Goal: Task Accomplishment & Management: Complete application form

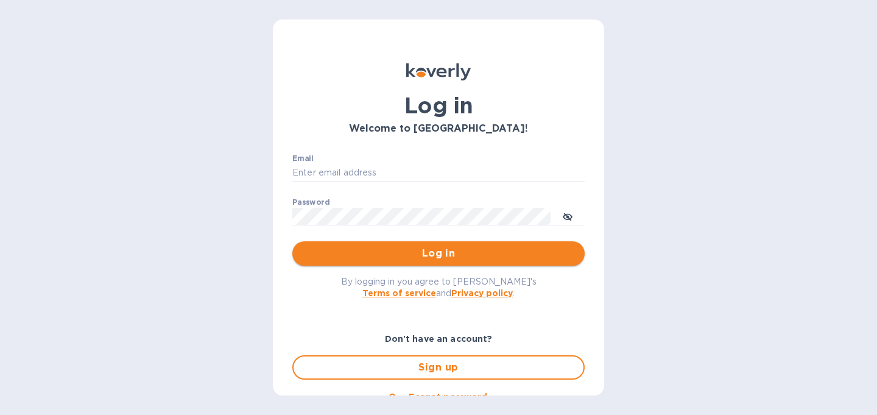
type input "[PERSON_NAME][EMAIL_ADDRESS][DOMAIN_NAME]"
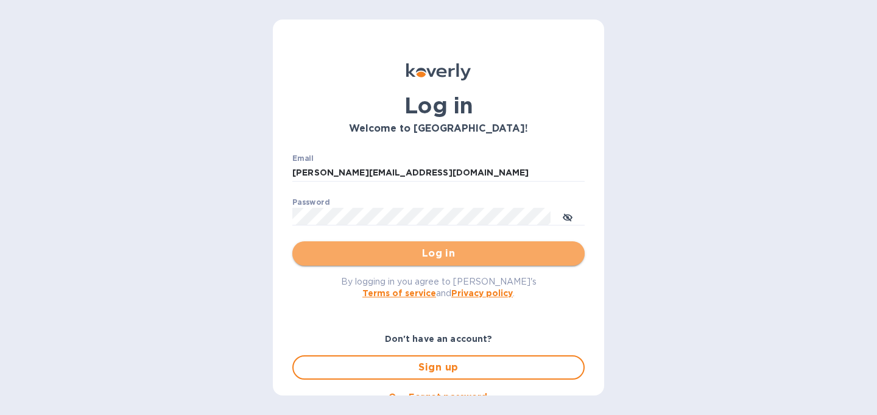
click at [460, 257] on span "Log in" at bounding box center [438, 253] width 273 height 15
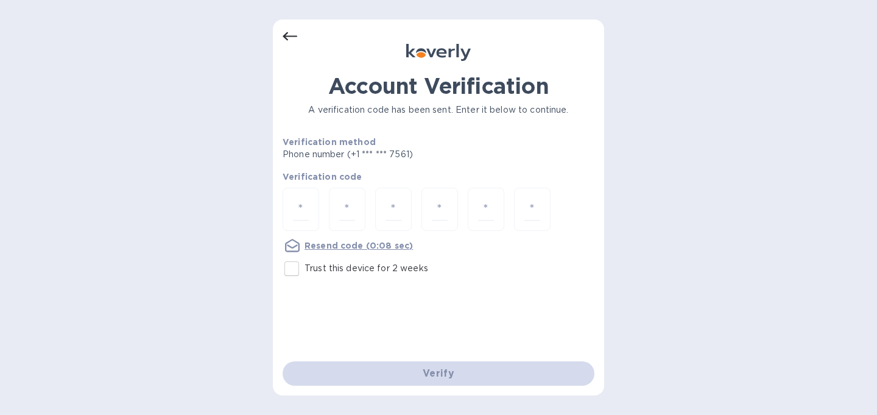
click at [287, 274] on input "Trust this device for 2 weeks" at bounding box center [292, 269] width 26 height 26
checkbox input "true"
click at [300, 212] on input "number" at bounding box center [301, 209] width 16 height 23
type input "6"
type input "4"
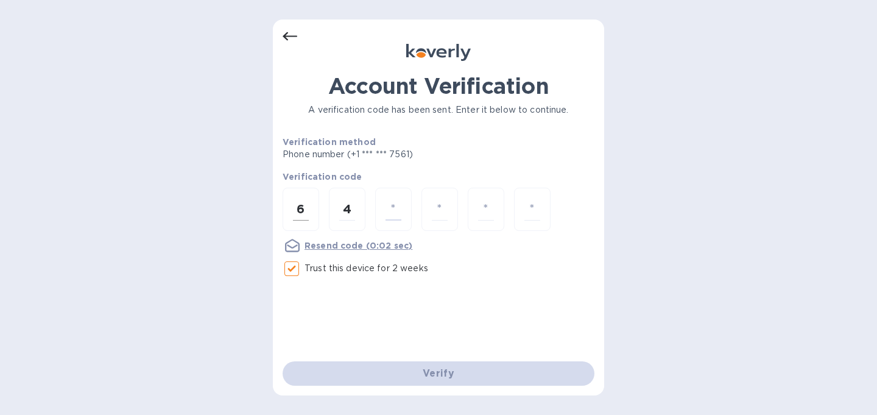
type input "1"
type input "2"
type input "3"
type input "8"
type input "0"
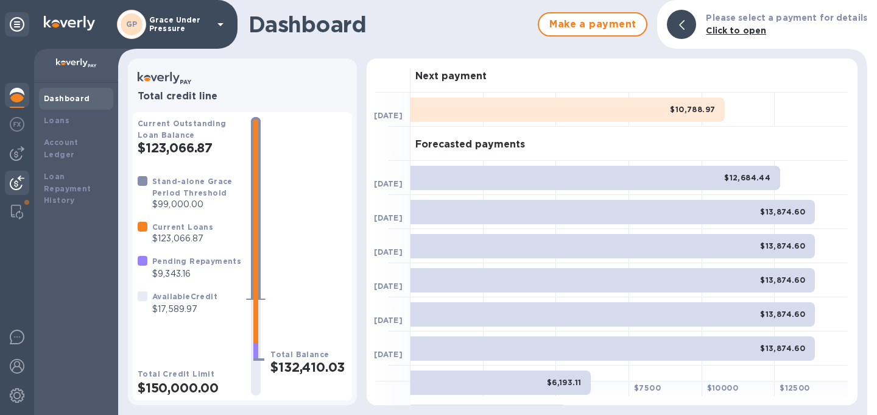
click at [19, 178] on img at bounding box center [17, 182] width 15 height 15
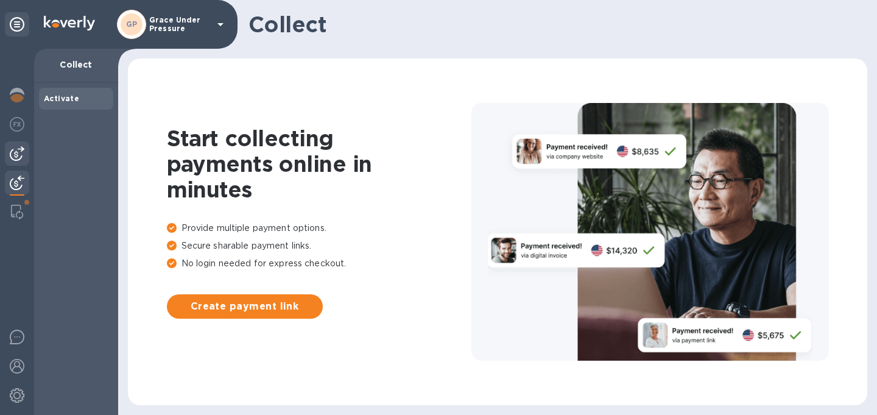
click at [18, 157] on img at bounding box center [17, 153] width 15 height 15
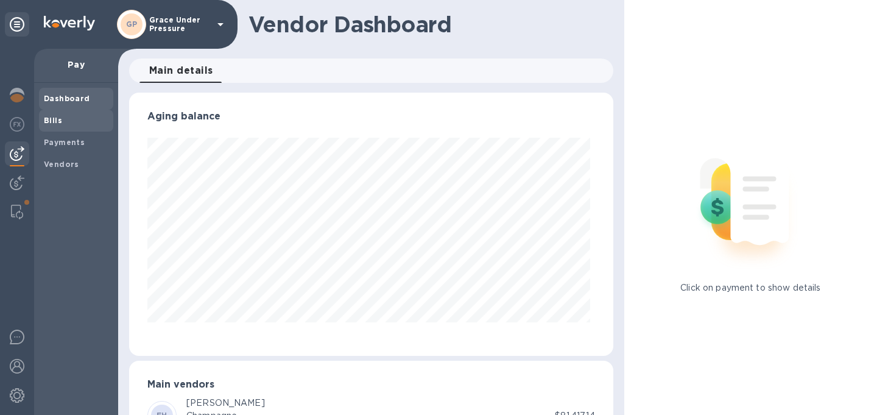
scroll to position [263, 479]
click at [54, 121] on b "Bills" at bounding box center [53, 120] width 18 height 9
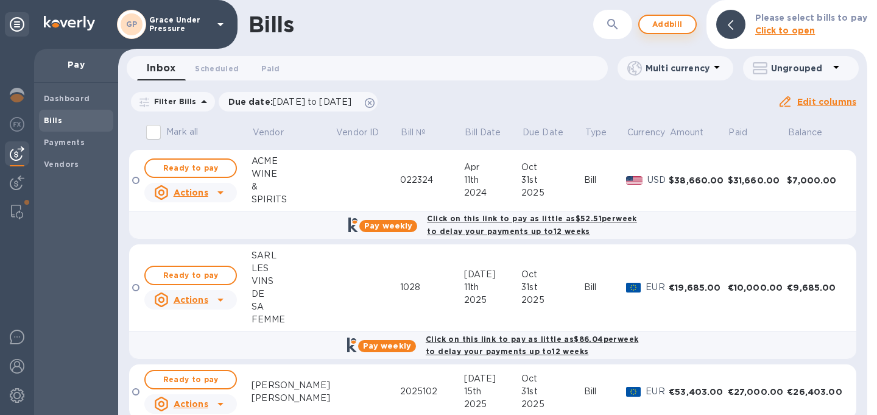
click at [672, 23] on span "Add bill" at bounding box center [667, 24] width 37 height 15
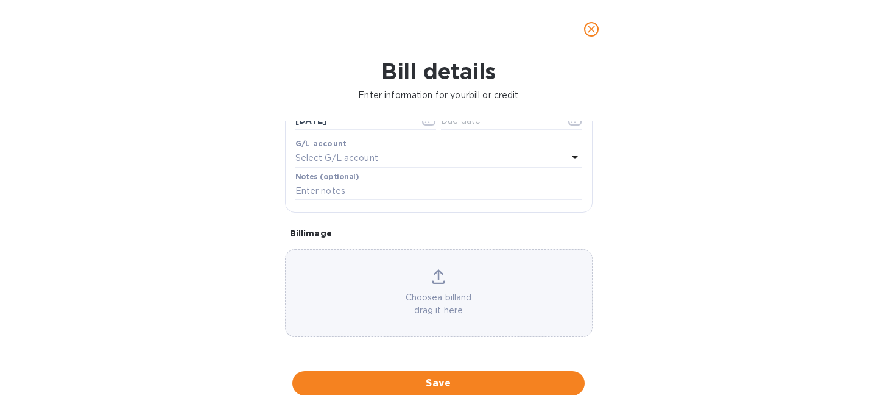
scroll to position [263, 0]
click at [455, 271] on div "Choose a bill and drag it here" at bounding box center [439, 292] width 306 height 47
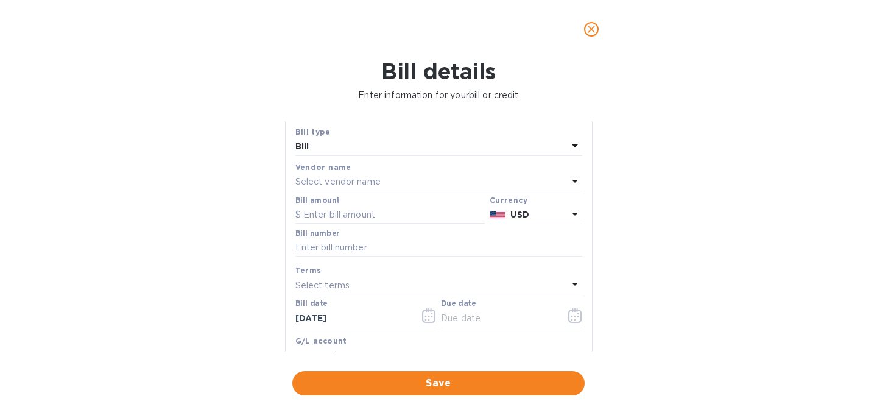
scroll to position [0, 0]
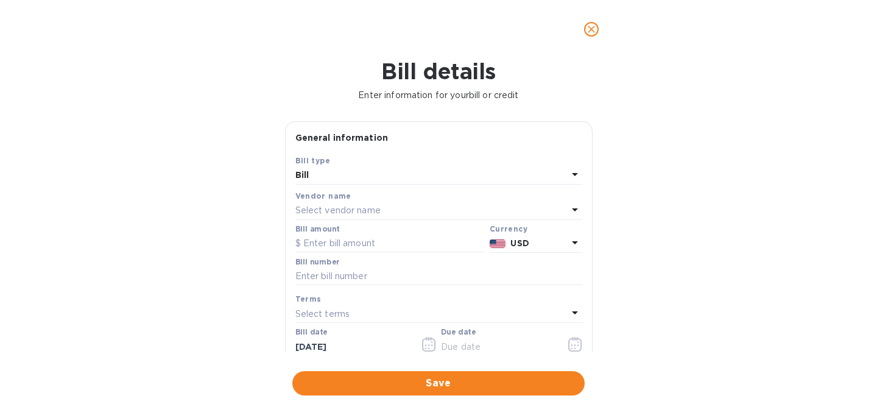
click at [422, 219] on div "Select vendor name" at bounding box center [431, 210] width 272 height 17
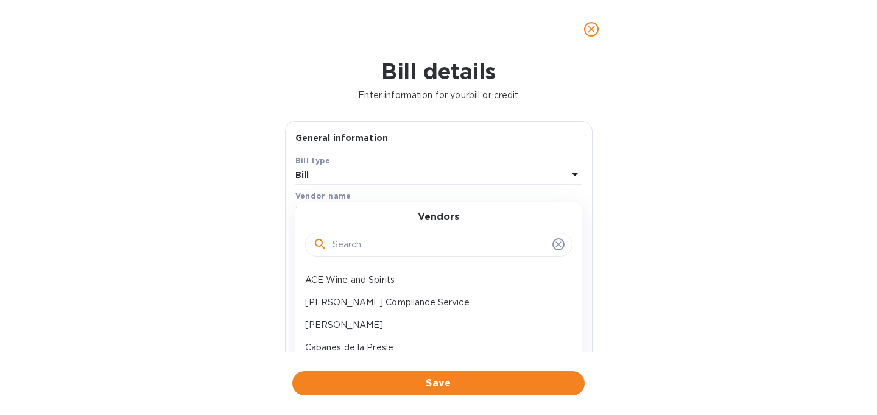
click at [396, 250] on input "text" at bounding box center [439, 245] width 215 height 18
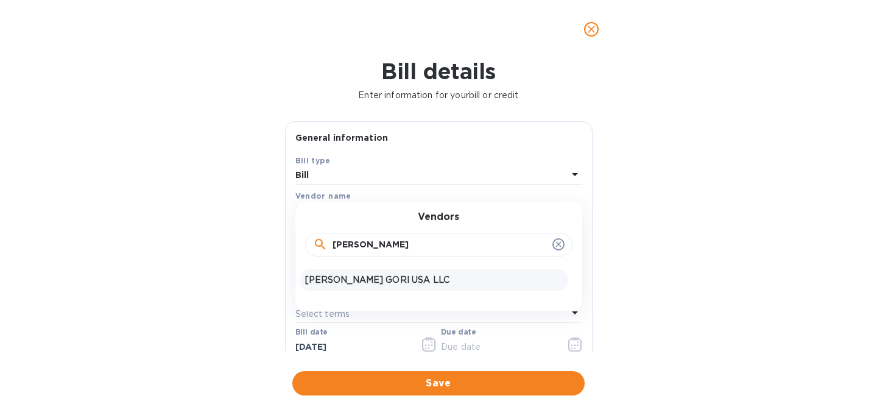
type input "hille"
click at [393, 286] on p "HILLEBRAND GORI USA LLC" at bounding box center [434, 279] width 258 height 13
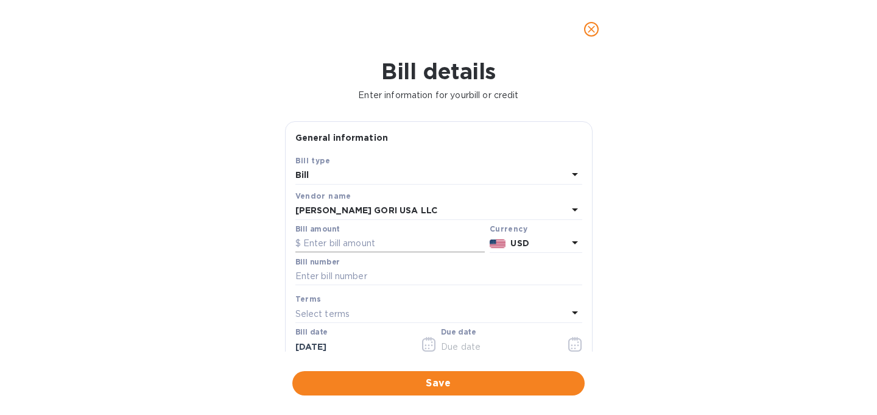
click at [359, 253] on input "text" at bounding box center [389, 243] width 189 height 18
type input "10,474.97"
click at [368, 286] on input "text" at bounding box center [438, 276] width 287 height 18
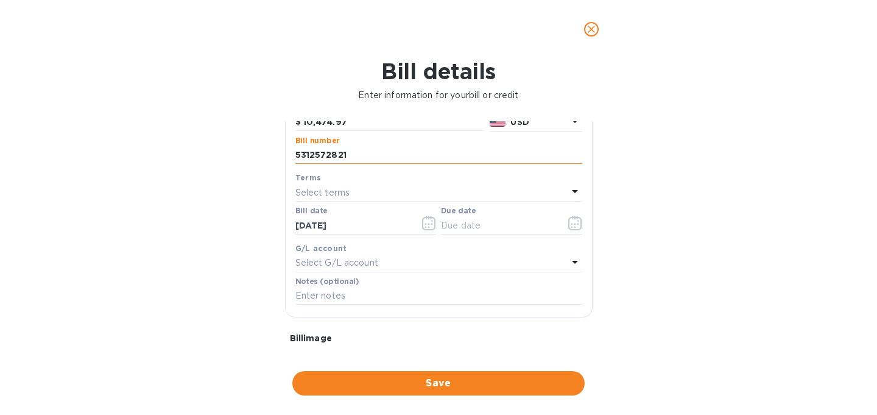
scroll to position [144, 0]
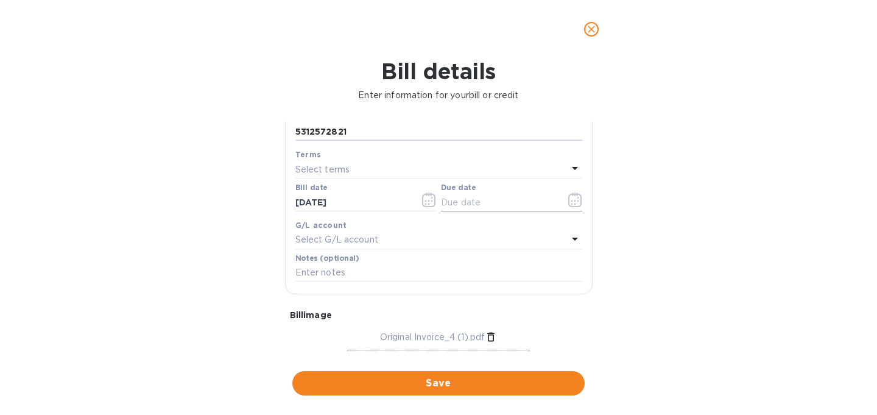
type input "5312572821"
click at [574, 207] on icon "button" at bounding box center [575, 199] width 14 height 15
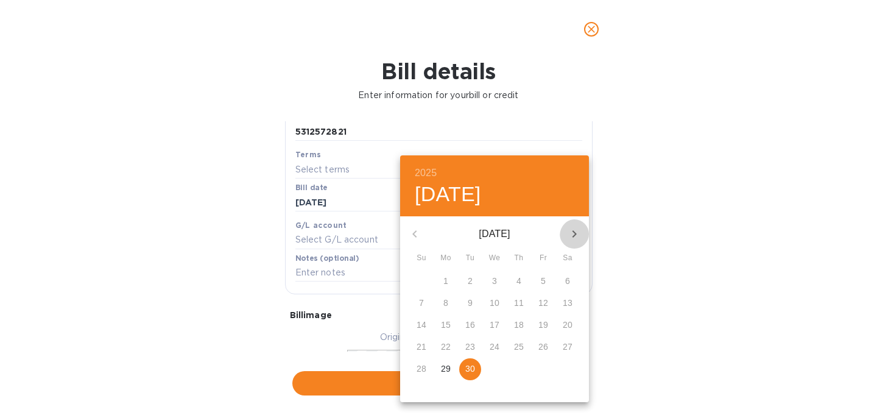
click at [571, 237] on icon "button" at bounding box center [574, 234] width 15 height 15
click at [569, 238] on icon "button" at bounding box center [574, 234] width 15 height 15
click at [537, 305] on span "7" at bounding box center [543, 303] width 22 height 12
type input "11/07/2025"
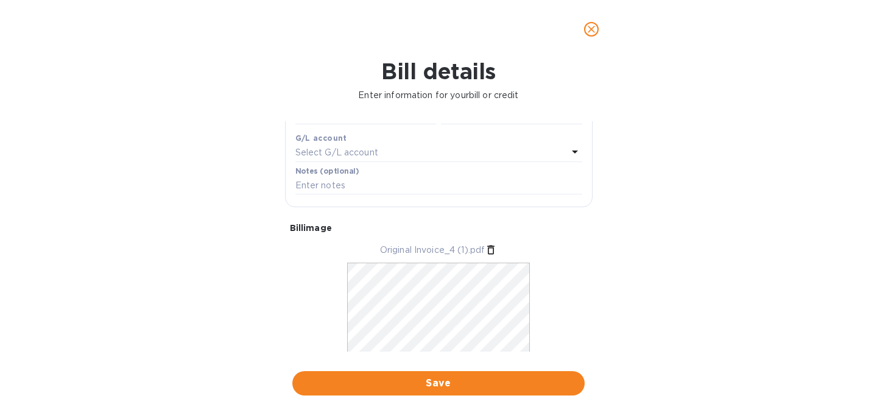
scroll to position [235, 0]
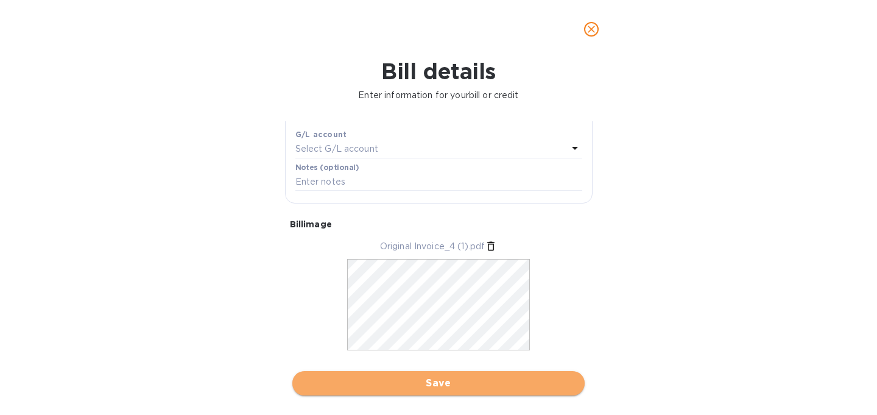
click at [481, 385] on span "Save" at bounding box center [438, 383] width 273 height 15
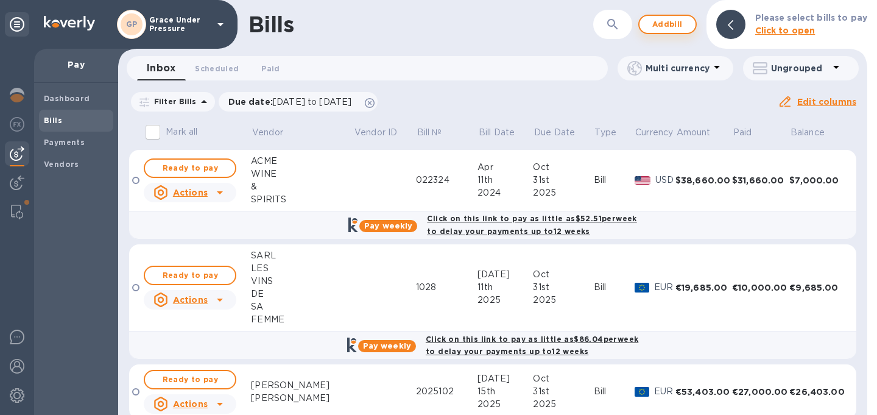
click at [663, 27] on span "Add bill" at bounding box center [667, 24] width 37 height 15
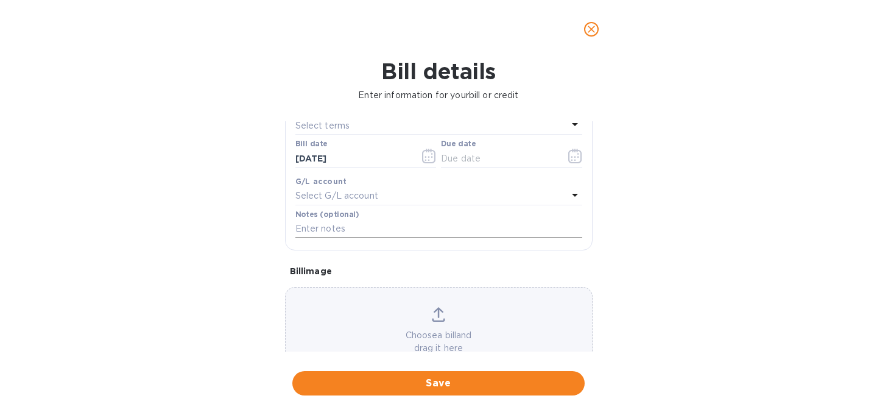
scroll to position [263, 0]
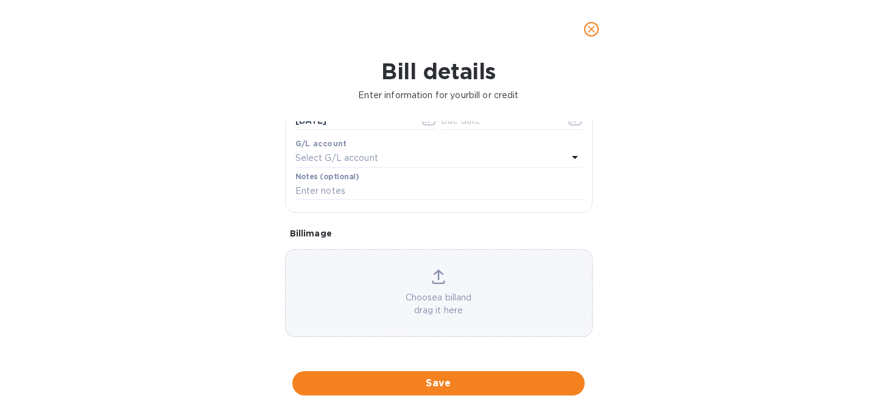
click at [388, 290] on div "Choose a bill and drag it here" at bounding box center [439, 292] width 306 height 47
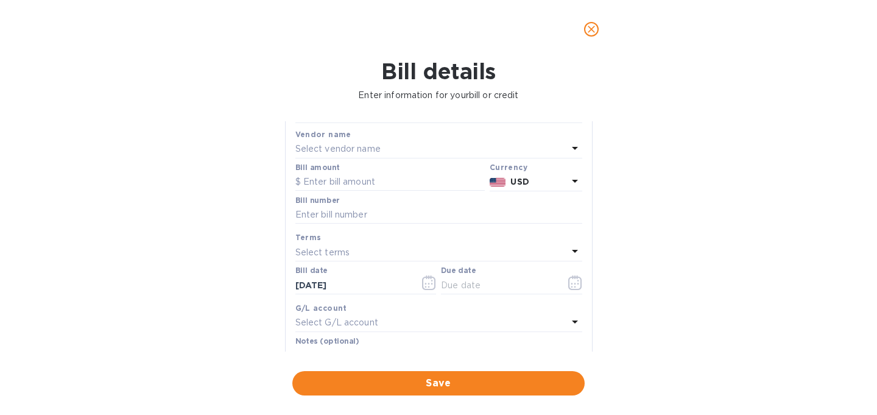
scroll to position [58, 0]
click at [407, 195] on input "text" at bounding box center [389, 186] width 189 height 18
type input "372.50"
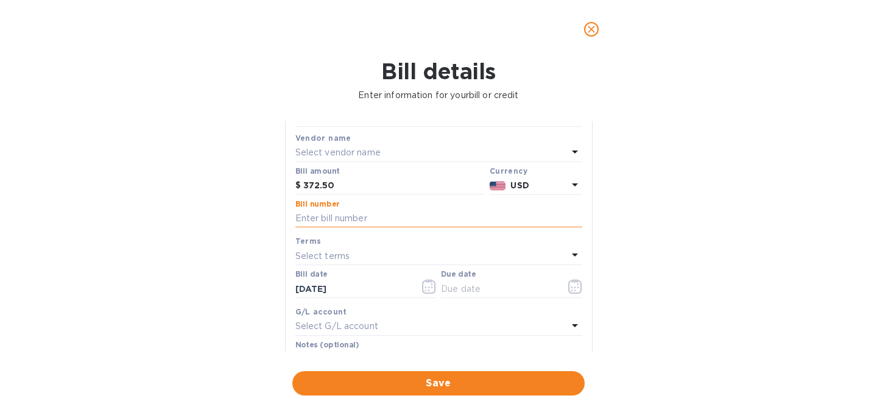
click at [367, 228] on input "text" at bounding box center [438, 218] width 287 height 18
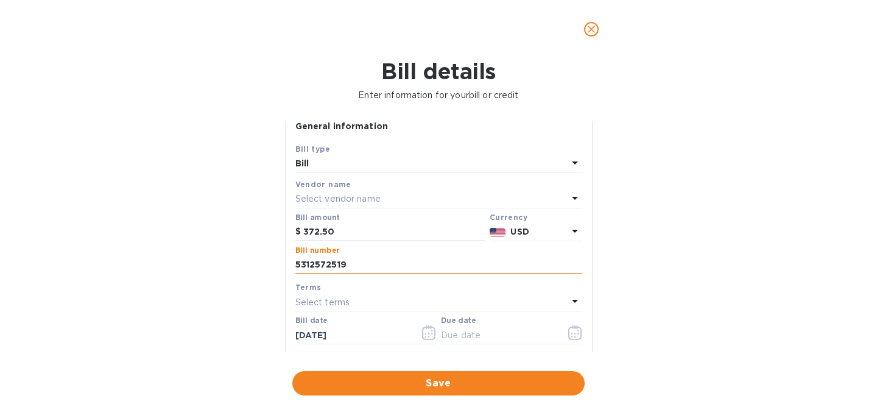
scroll to position [0, 0]
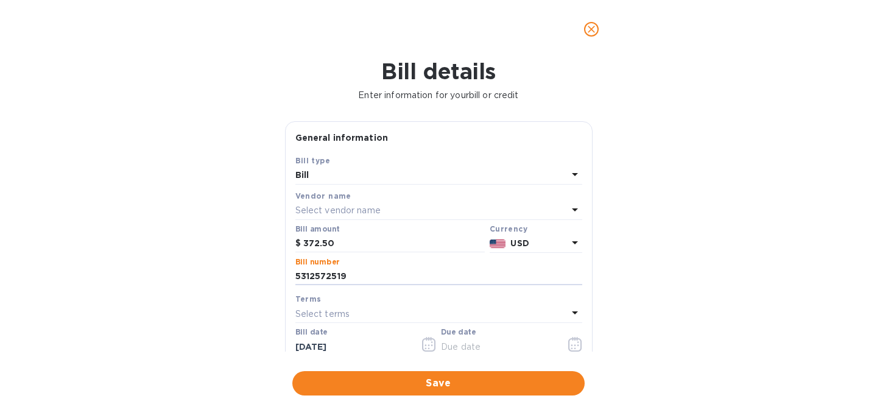
type input "5312572519"
click at [368, 217] on p "Select vendor name" at bounding box center [337, 210] width 85 height 13
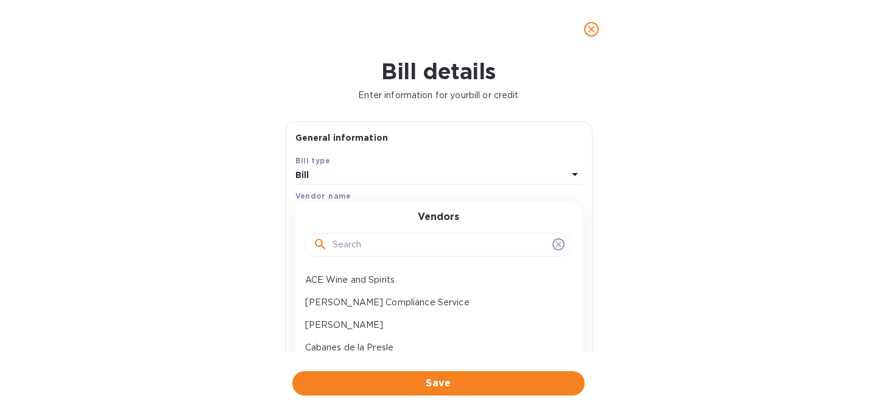
click at [363, 250] on input "text" at bounding box center [439, 245] width 215 height 18
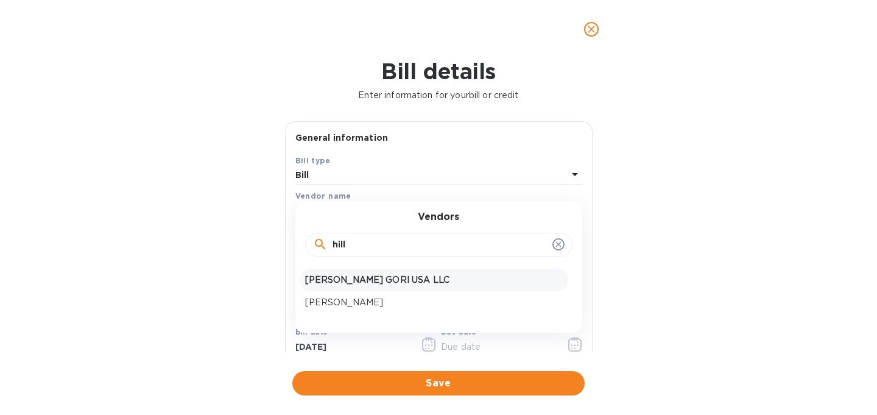
type input "hill"
click at [379, 286] on p "HILLEBRAND GORI USA LLC" at bounding box center [434, 279] width 258 height 13
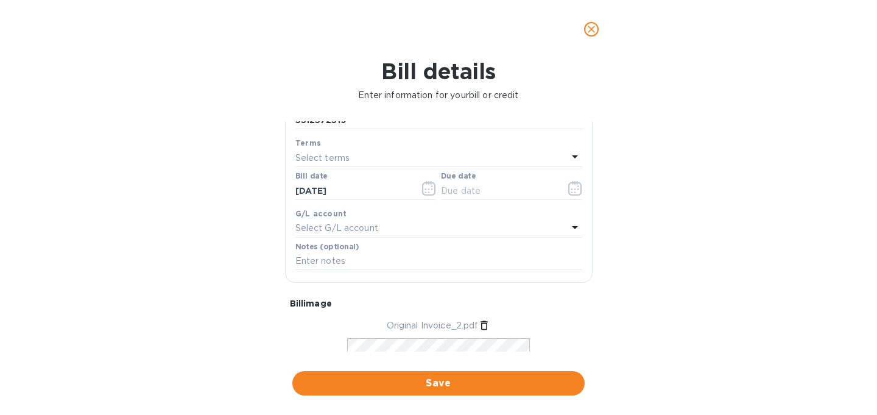
scroll to position [158, 0]
click at [572, 193] on icon "button" at bounding box center [575, 185] width 14 height 15
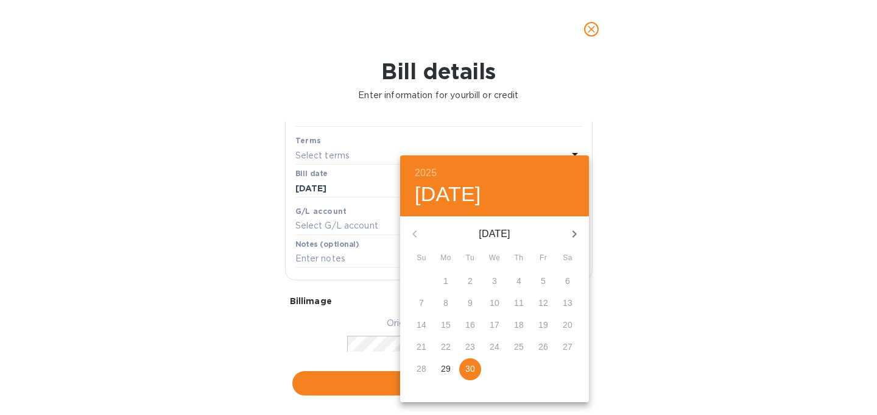
click at [570, 234] on icon "button" at bounding box center [574, 234] width 15 height 15
click at [541, 306] on p "10" at bounding box center [543, 303] width 10 height 12
type input "10/10/2025"
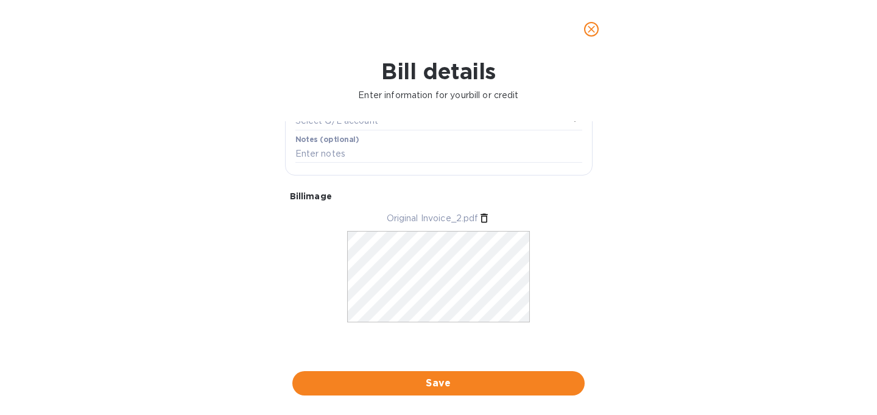
scroll to position [266, 0]
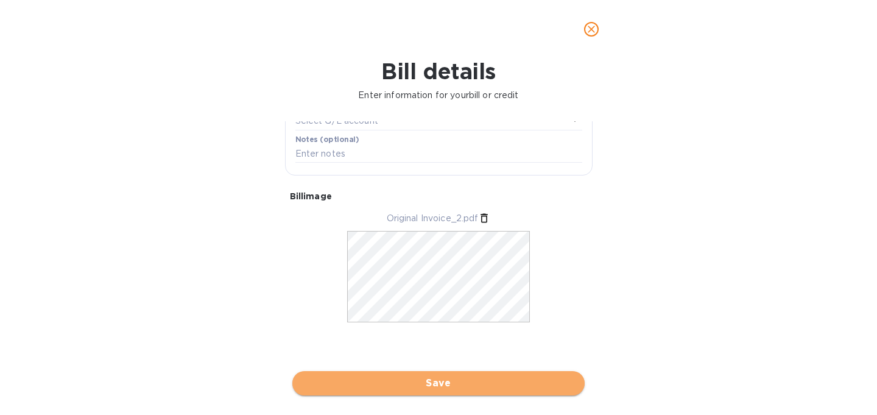
click at [487, 382] on span "Save" at bounding box center [438, 383] width 273 height 15
